Goal: Task Accomplishment & Management: Manage account settings

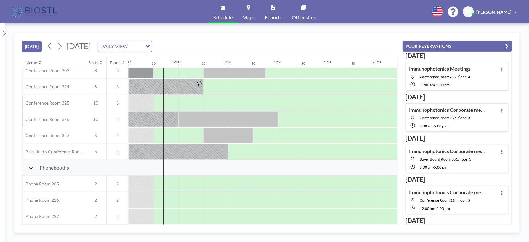
scroll to position [175, 648]
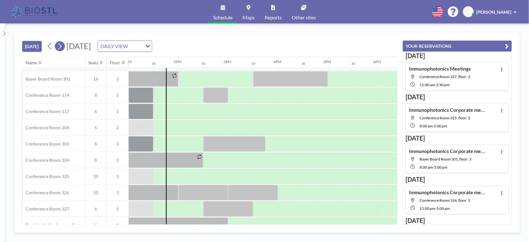
click at [61, 46] on icon at bounding box center [60, 45] width 6 height 9
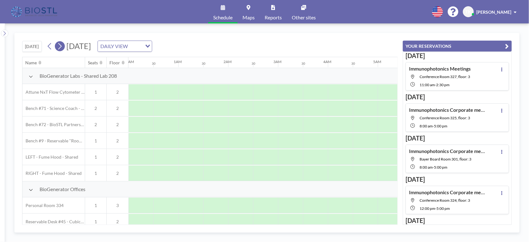
click at [61, 46] on icon at bounding box center [60, 45] width 6 height 9
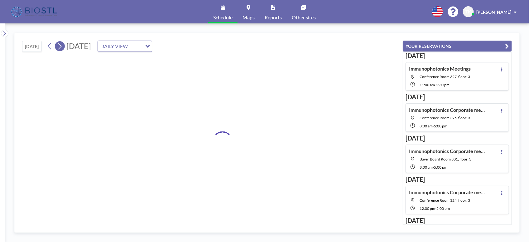
click at [61, 46] on icon at bounding box center [60, 45] width 6 height 9
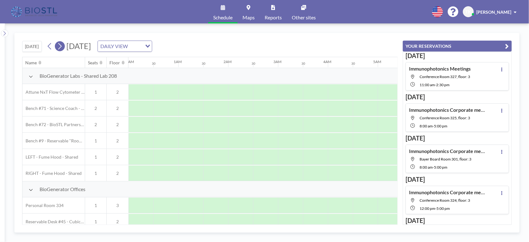
scroll to position [0, 0]
click at [61, 46] on icon at bounding box center [60, 45] width 6 height 9
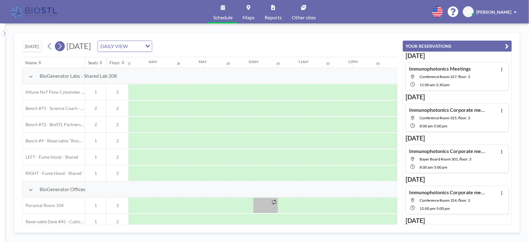
click at [61, 46] on icon at bounding box center [60, 45] width 6 height 9
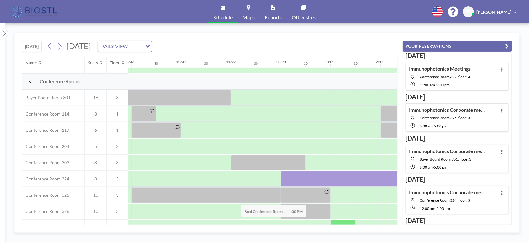
scroll to position [156, 444]
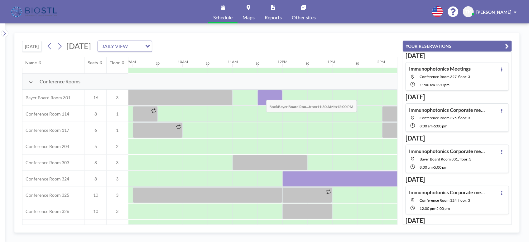
click at [261, 95] on div at bounding box center [269, 98] width 25 height 16
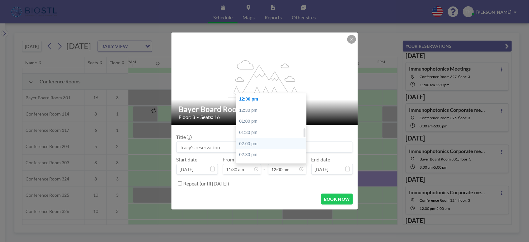
scroll to position [344, 0]
click at [248, 133] on div "05:00 pm" at bounding box center [273, 132] width 74 height 11
type input "05:00 pm"
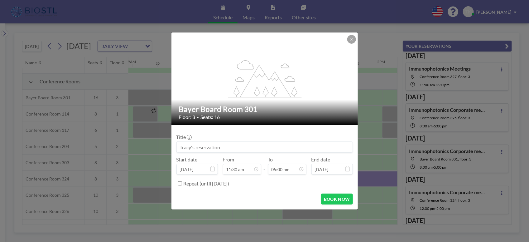
click at [230, 147] on input at bounding box center [265, 147] width 176 height 11
type input "Immunophotonics Corporate meeting"
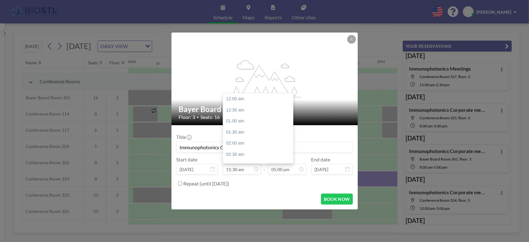
scroll to position [255, 0]
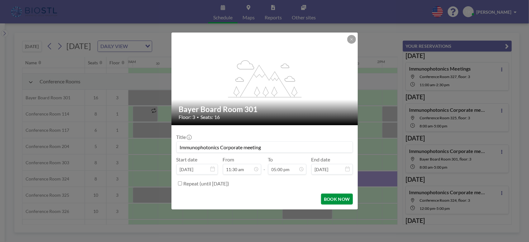
click at [342, 197] on button "BOOK NOW" at bounding box center [336, 198] width 31 height 11
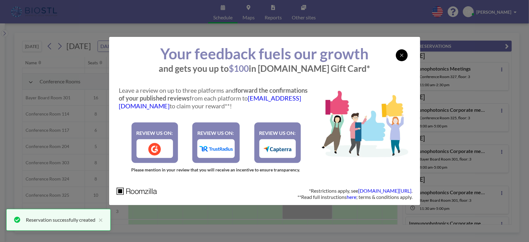
click at [404, 54] on div at bounding box center [402, 55] width 12 height 12
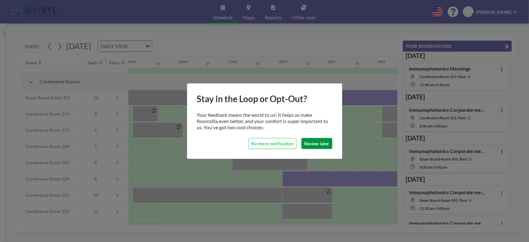
click at [319, 143] on button "Review later" at bounding box center [316, 143] width 31 height 11
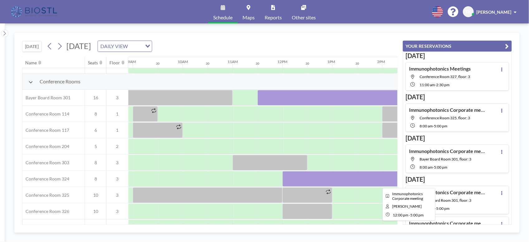
click at [300, 176] on div at bounding box center [406, 179] width 249 height 16
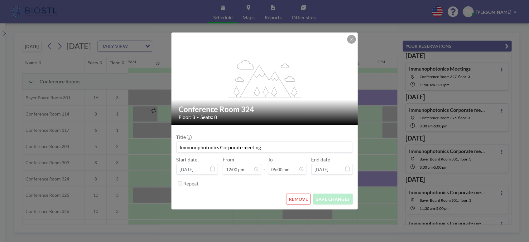
click at [298, 198] on button "REMOVE" at bounding box center [298, 198] width 25 height 11
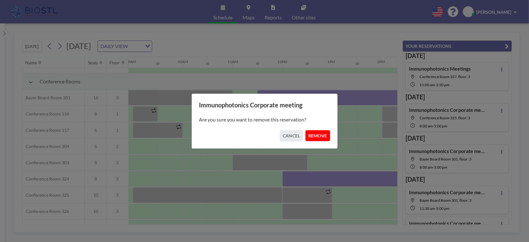
click at [325, 133] on button "REMOVE" at bounding box center [317, 135] width 25 height 11
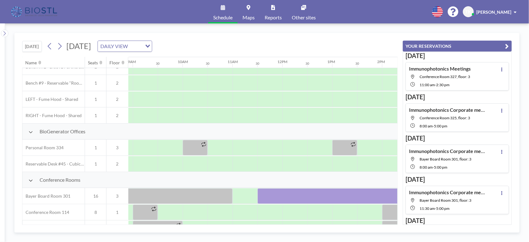
scroll to position [0, 444]
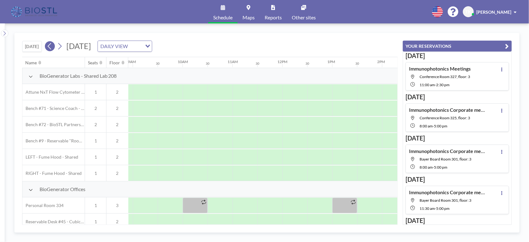
click at [49, 46] on icon at bounding box center [49, 46] width 3 height 7
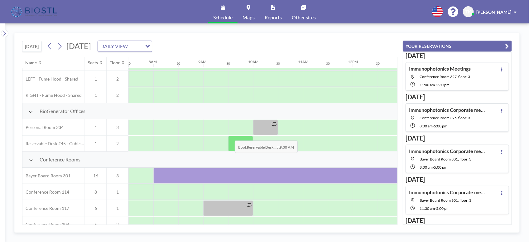
scroll to position [195, 374]
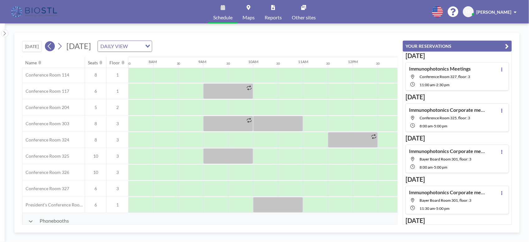
click at [49, 46] on icon at bounding box center [49, 46] width 3 height 7
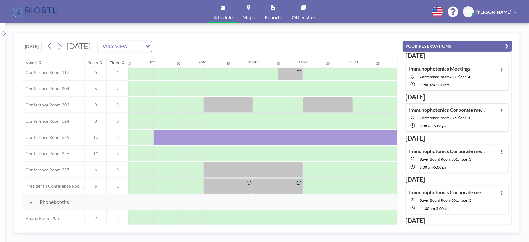
scroll to position [175, 374]
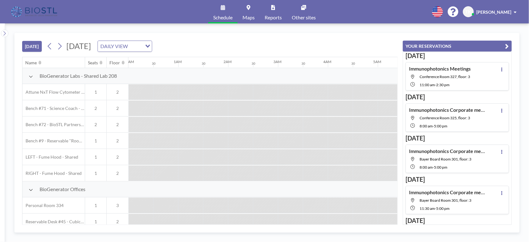
scroll to position [0, 673]
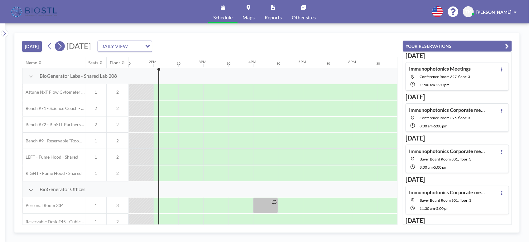
click at [64, 49] on button at bounding box center [60, 46] width 10 height 10
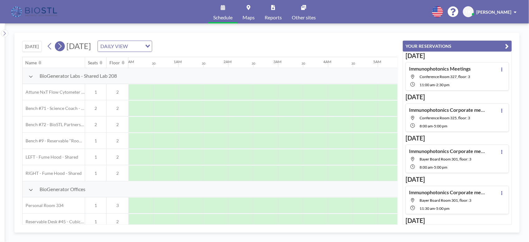
scroll to position [0, 374]
click at [63, 49] on icon at bounding box center [60, 45] width 6 height 9
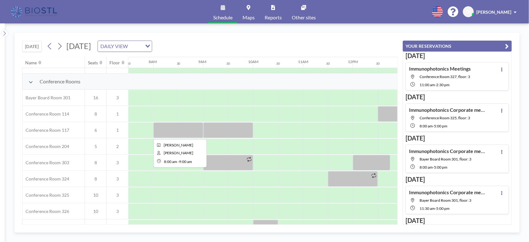
scroll to position [234, 374]
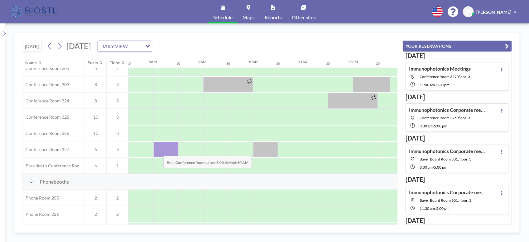
click at [158, 151] on div at bounding box center [165, 150] width 25 height 16
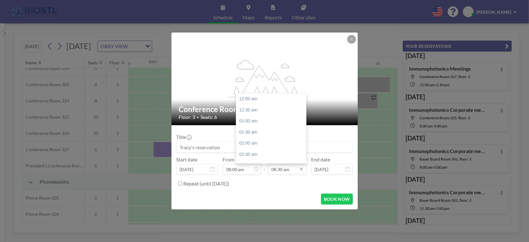
scroll to position [189, 0]
click at [244, 132] on div "10:00 am" at bounding box center [273, 132] width 74 height 11
type input "10:00 am"
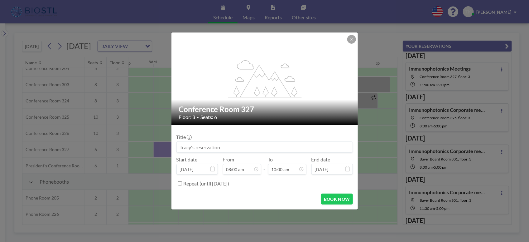
click at [226, 146] on input at bounding box center [265, 147] width 176 height 11
type input "[PERSON_NAME] & [PERSON_NAME] - Immunophotonics"
click at [339, 203] on button "BOOK NOW" at bounding box center [336, 198] width 31 height 11
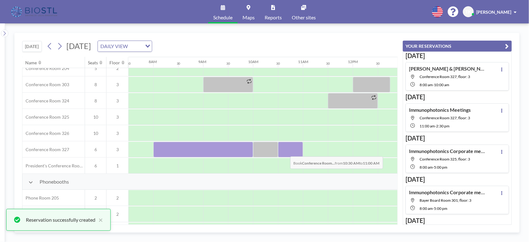
click at [285, 152] on div at bounding box center [290, 150] width 25 height 16
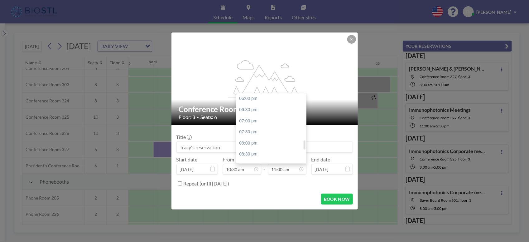
scroll to position [361, 0]
click at [250, 117] on div "05:00 pm" at bounding box center [273, 115] width 74 height 11
type input "05:00 pm"
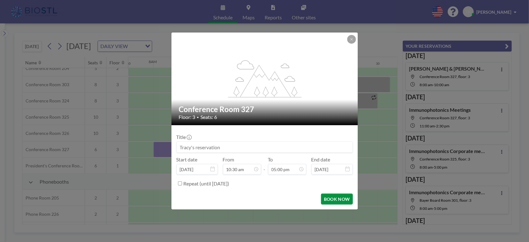
drag, startPoint x: 333, startPoint y: 197, endPoint x: 333, endPoint y: 208, distance: 11.2
click at [333, 197] on button "BOOK NOW" at bounding box center [336, 198] width 31 height 11
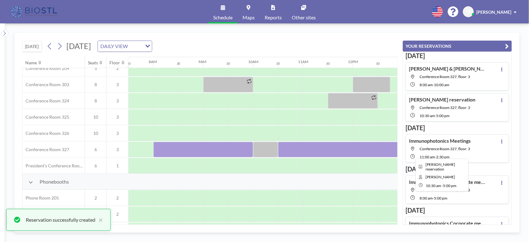
click at [324, 148] on div at bounding box center [440, 150] width 324 height 16
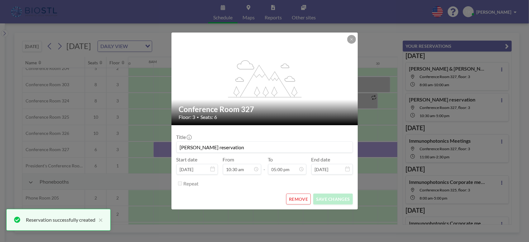
drag, startPoint x: 253, startPoint y: 142, endPoint x: 161, endPoint y: 140, distance: 92.3
click at [161, 140] on div "flex-grow: 1.2; Conference Room 327 Floor: 3 • Seats: 6 Title [PERSON_NAME] res…" at bounding box center [264, 121] width 529 height 242
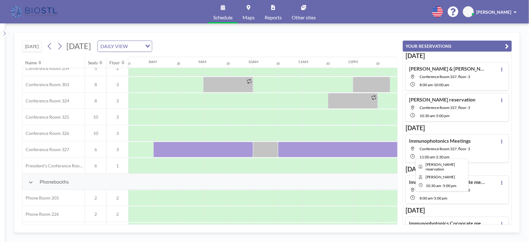
click at [333, 147] on div at bounding box center [440, 150] width 324 height 16
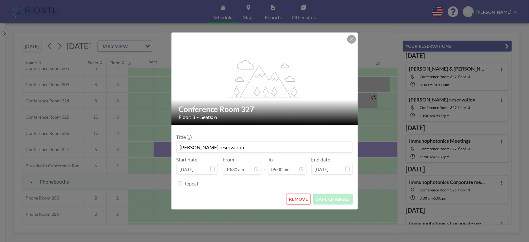
click at [222, 147] on input "[PERSON_NAME] reservation" at bounding box center [265, 147] width 176 height 11
drag, startPoint x: 222, startPoint y: 147, endPoint x: 173, endPoint y: 146, distance: 48.9
click at [173, 146] on form "Title [PERSON_NAME] reservation Start date [DATE] From 10:30 am - To 05:00 pm E…" at bounding box center [264, 167] width 186 height 84
type input "[PERSON_NAME] & [PERSON_NAME] - Immunophotonics"
click at [331, 199] on button "SAVE CHANGES" at bounding box center [332, 198] width 39 height 11
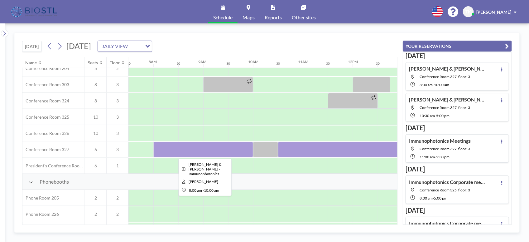
click at [215, 151] on div at bounding box center [203, 150] width 100 height 16
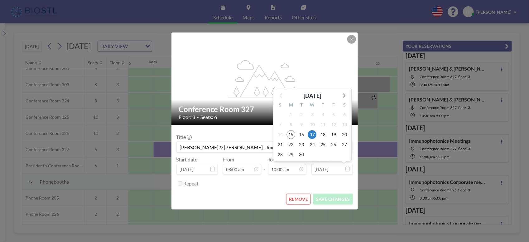
scroll to position [222, 0]
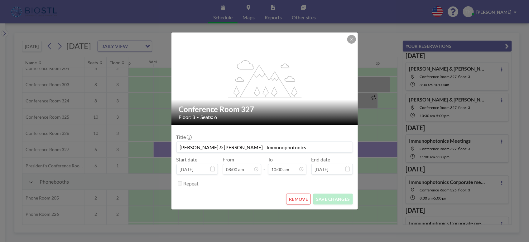
click at [295, 203] on button "REMOVE" at bounding box center [298, 198] width 25 height 11
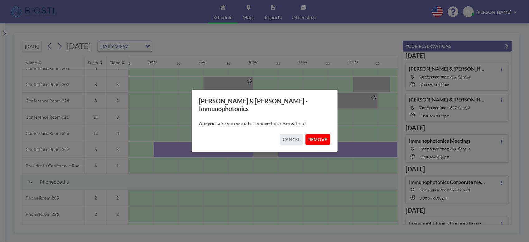
click at [316, 138] on button "REMOVE" at bounding box center [317, 139] width 25 height 11
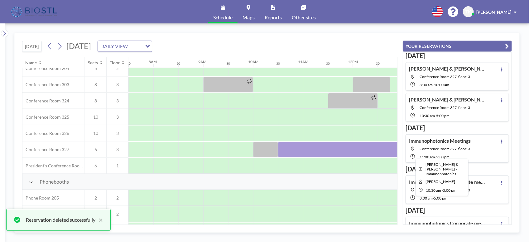
click at [315, 151] on div at bounding box center [440, 150] width 324 height 16
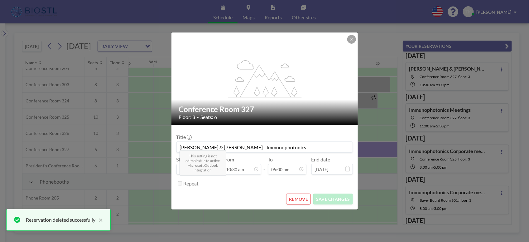
scroll to position [377, 0]
click at [297, 199] on button "REMOVE" at bounding box center [298, 198] width 25 height 11
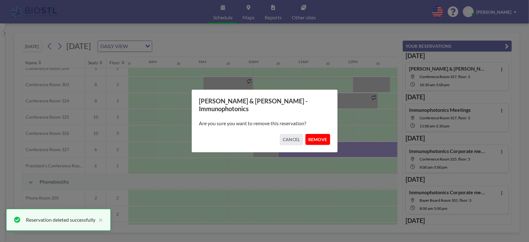
click at [319, 136] on button "REMOVE" at bounding box center [317, 139] width 25 height 11
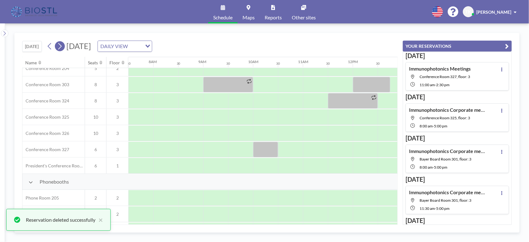
click at [61, 45] on icon at bounding box center [59, 46] width 3 height 7
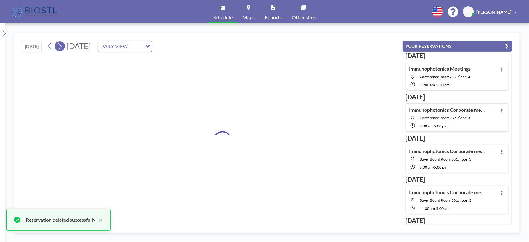
click at [61, 45] on icon at bounding box center [59, 46] width 3 height 7
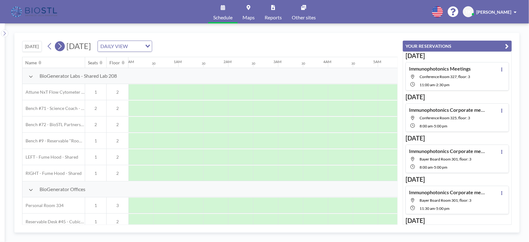
click at [61, 45] on icon at bounding box center [59, 46] width 3 height 7
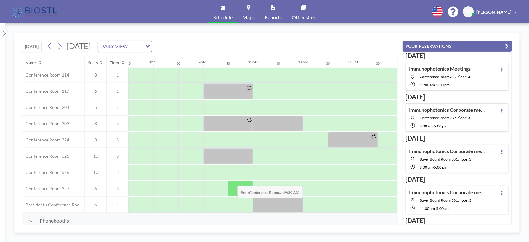
scroll to position [234, 374]
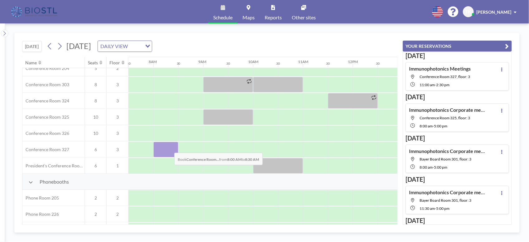
click at [169, 148] on div at bounding box center [165, 150] width 25 height 16
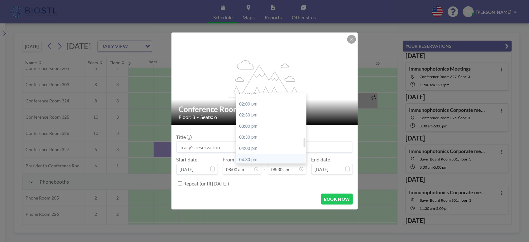
scroll to position [344, 0]
click at [252, 132] on div "05:00 pm" at bounding box center [273, 131] width 74 height 11
type input "05:00 pm"
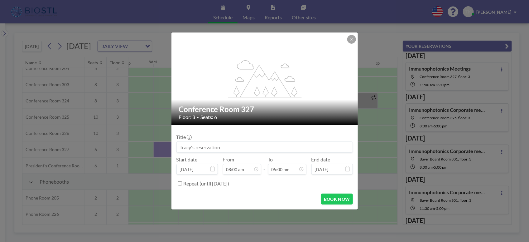
click at [225, 146] on input at bounding box center [265, 147] width 176 height 11
type input "[PERSON_NAME] & [PERSON_NAME] - Immunophotonics"
click at [340, 198] on button "BOOK NOW" at bounding box center [336, 198] width 31 height 11
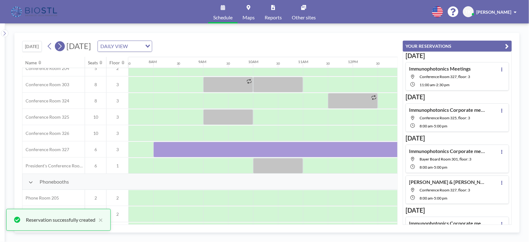
click at [60, 47] on icon at bounding box center [60, 45] width 6 height 9
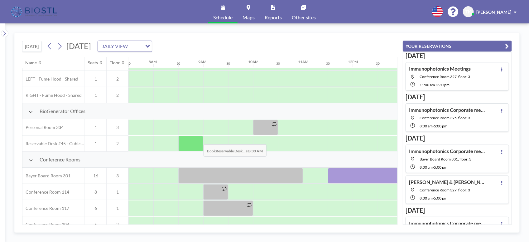
scroll to position [234, 374]
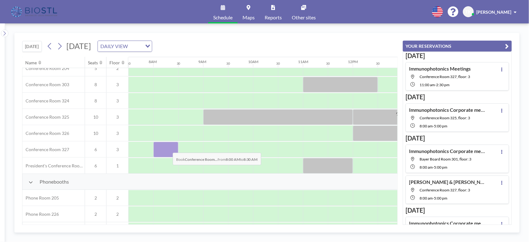
click at [168, 148] on div at bounding box center [165, 150] width 25 height 16
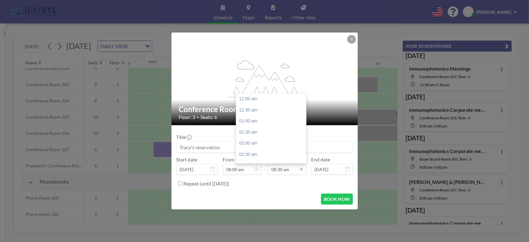
scroll to position [189, 0]
click at [298, 168] on input "08:30 am" at bounding box center [287, 169] width 38 height 11
click at [253, 131] on div "05:00 pm" at bounding box center [273, 131] width 74 height 11
type input "05:00 pm"
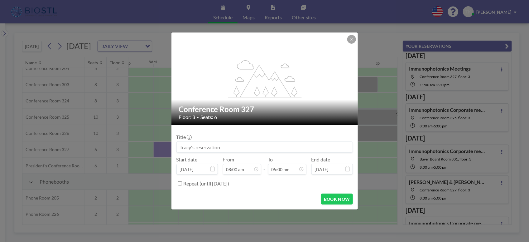
scroll to position [377, 0]
click at [234, 148] on input at bounding box center [265, 147] width 176 height 11
type input "[PERSON_NAME] & [PERSON_NAME] - Immunophotonics"
click at [342, 202] on button "BOOK NOW" at bounding box center [336, 198] width 31 height 11
